Goal: Transaction & Acquisition: Purchase product/service

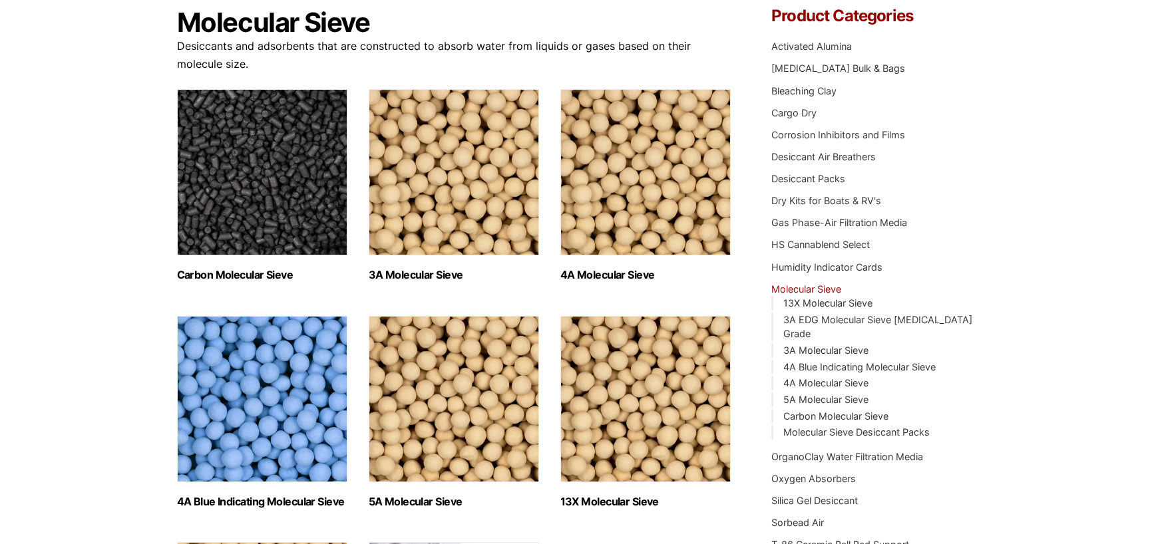
scroll to position [133, 0]
click at [612, 247] on img "Visit product category 4A Molecular Sieve" at bounding box center [645, 173] width 170 height 166
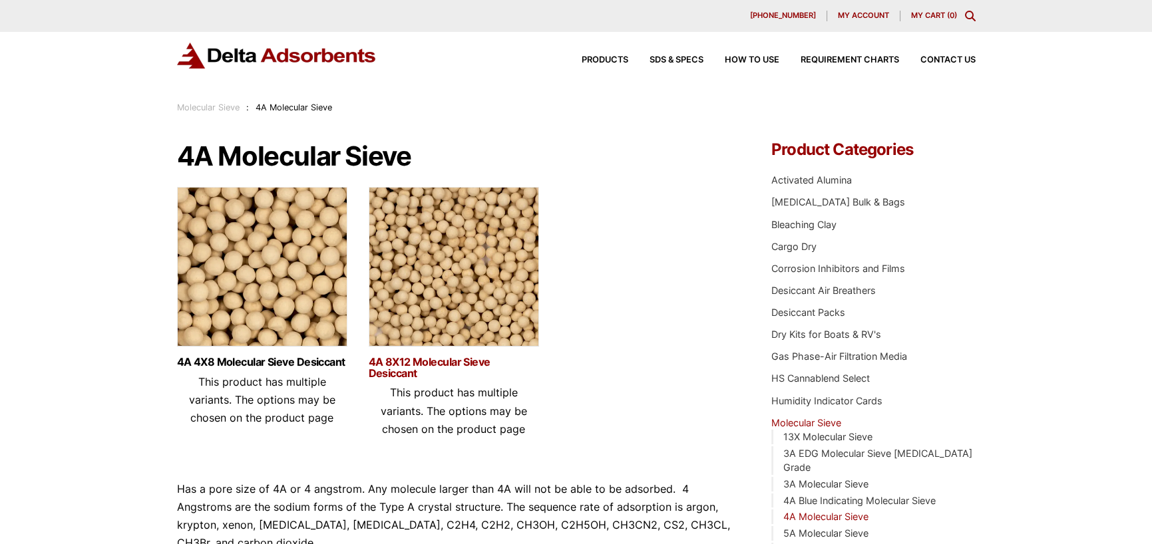
click at [399, 365] on link "4A 8X12 Molecular Sieve Desiccant" at bounding box center [454, 368] width 170 height 23
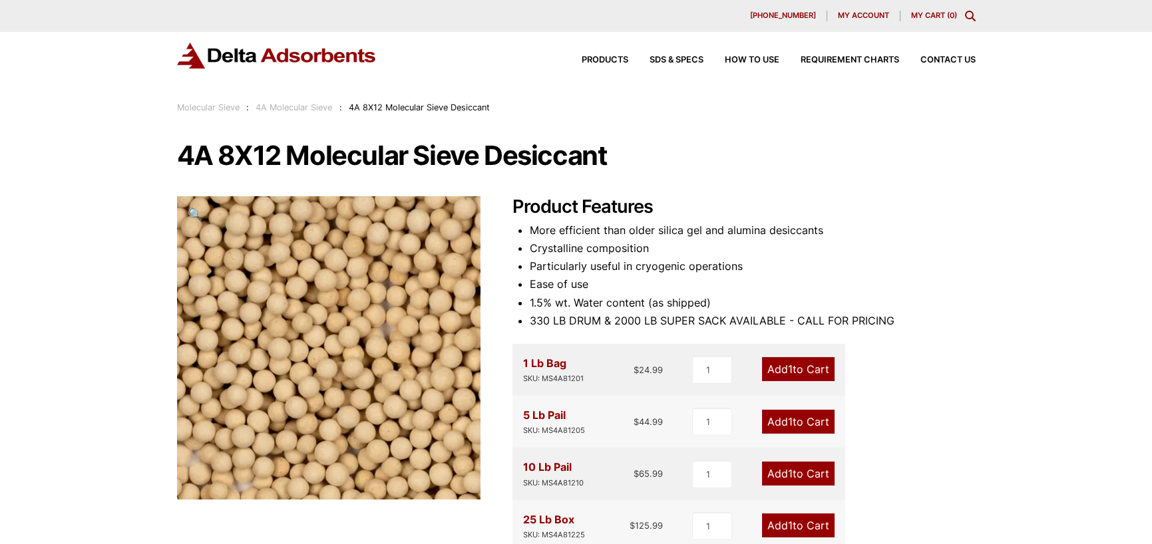
click at [264, 57] on img at bounding box center [277, 56] width 200 height 26
